Goal: Find specific page/section: Find specific page/section

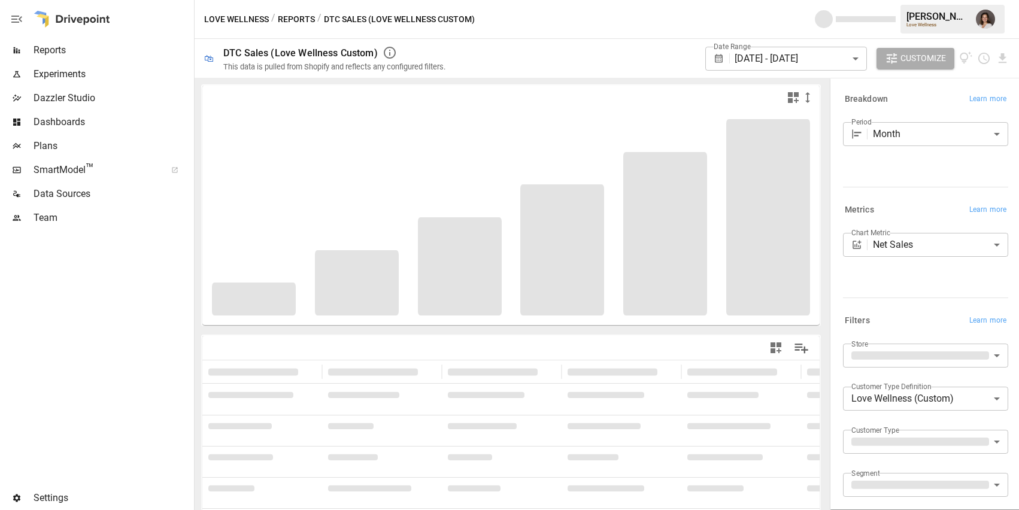
click at [138, 62] on div "Experiments" at bounding box center [96, 74] width 192 height 24
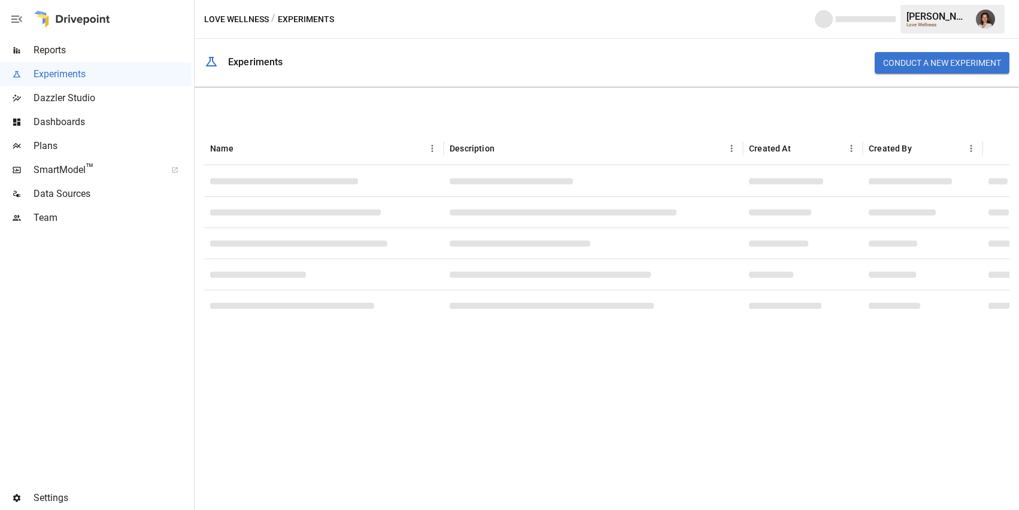
click at [145, 49] on span "Reports" at bounding box center [113, 50] width 158 height 14
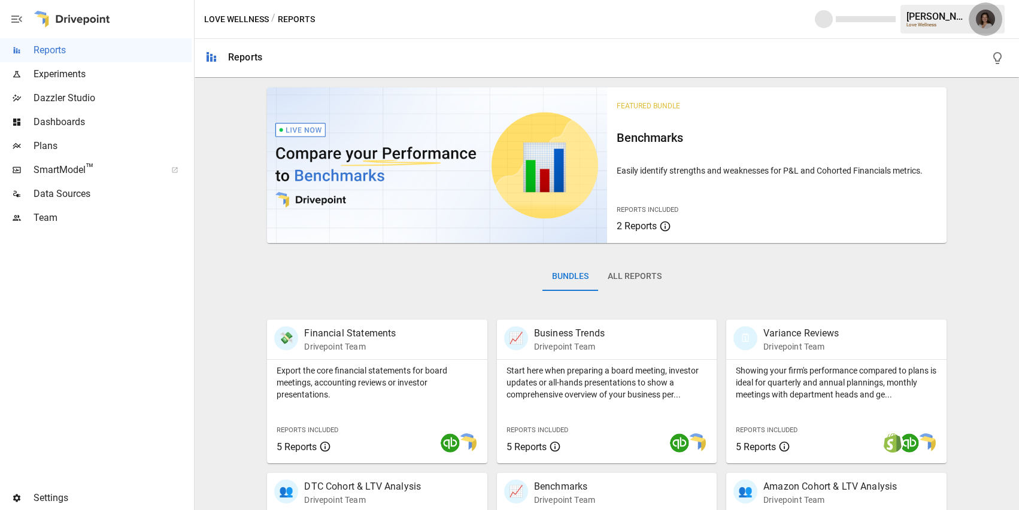
click at [995, 20] on button "button" at bounding box center [986, 19] width 34 height 34
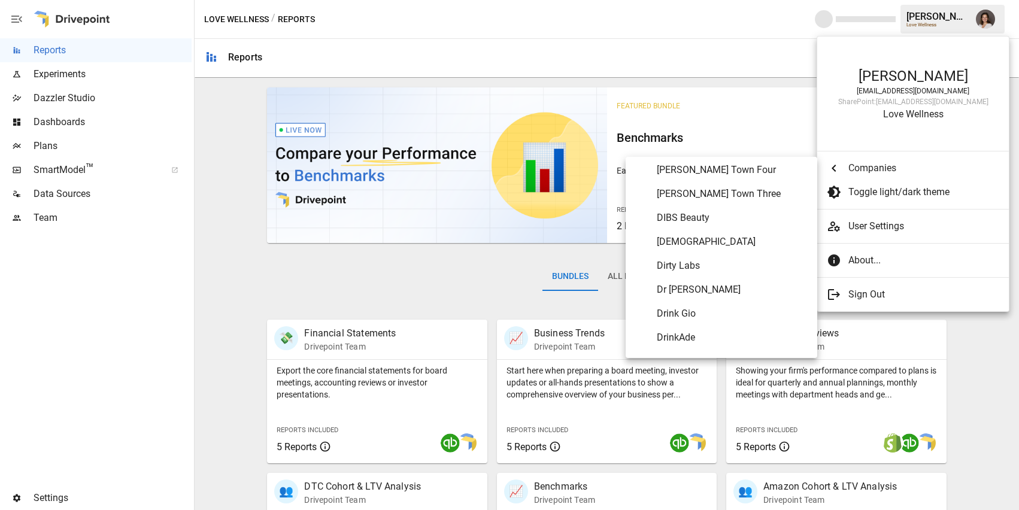
scroll to position [1681, 0]
click at [685, 318] on span "Drink Gio" at bounding box center [732, 313] width 151 height 14
